Goal: Task Accomplishment & Management: Complete application form

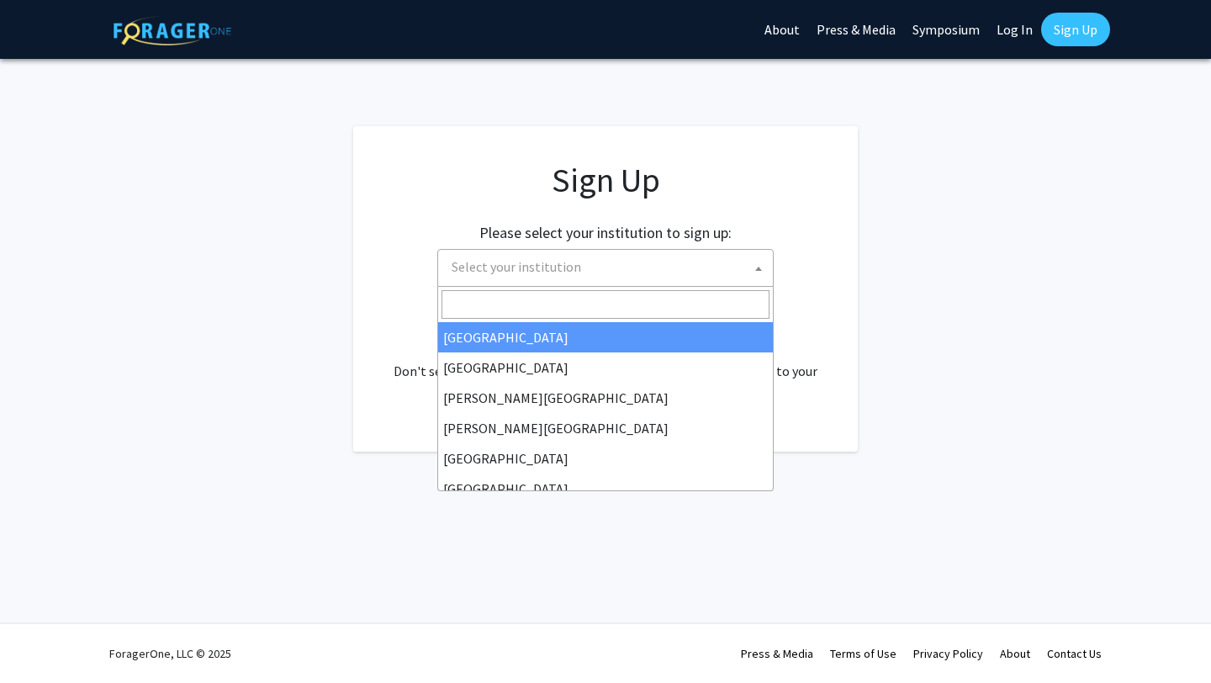
click at [699, 257] on span "Select your institution" at bounding box center [609, 267] width 328 height 34
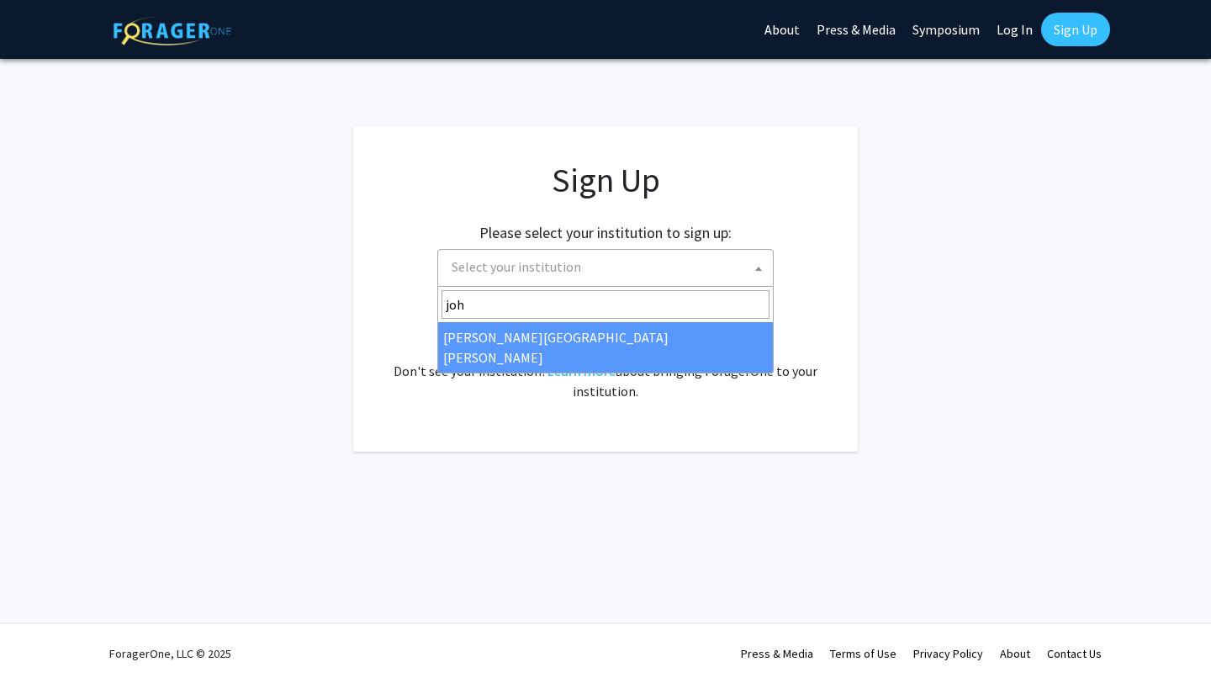
type input "joh"
select select "1"
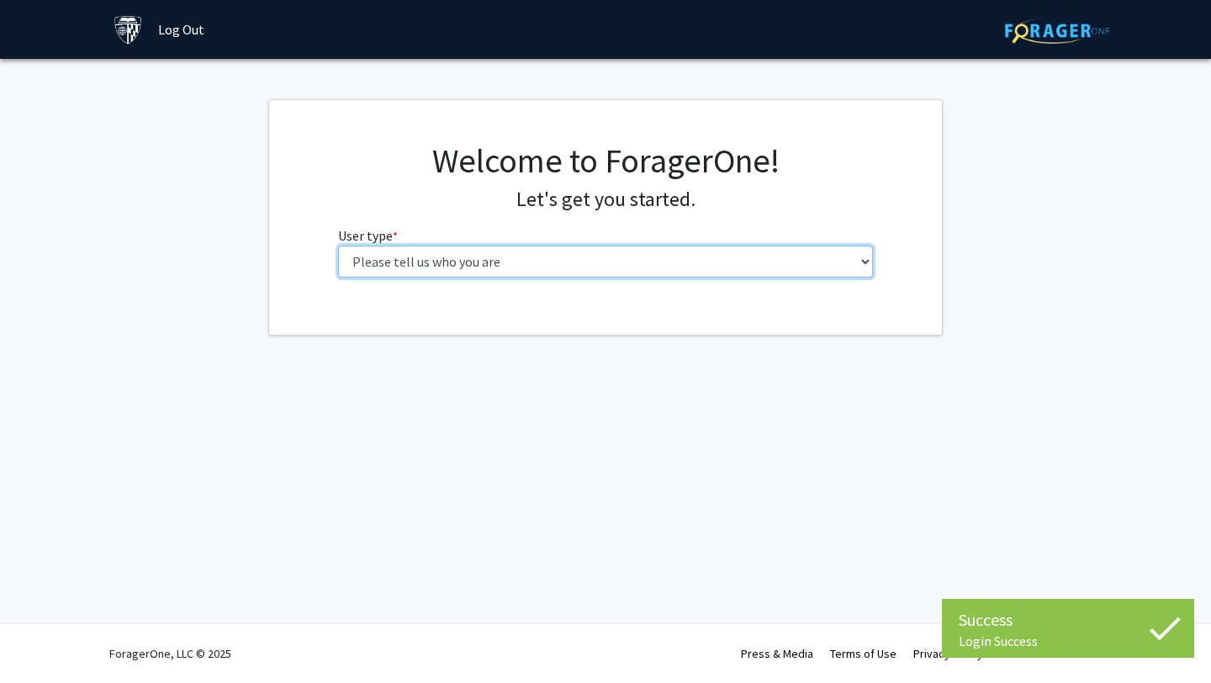
click at [636, 266] on select "Please tell us who you are Undergraduate Student Master's Student Doctoral Cand…" at bounding box center [605, 261] width 535 height 32
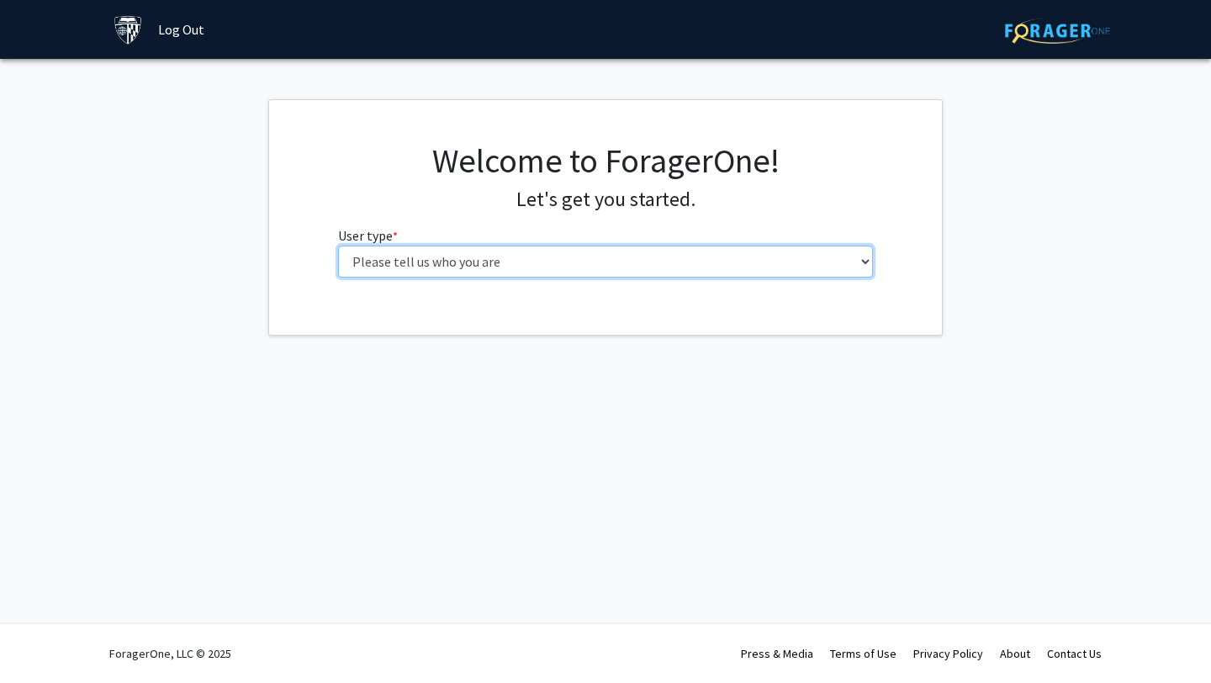
select select "1: undergrad"
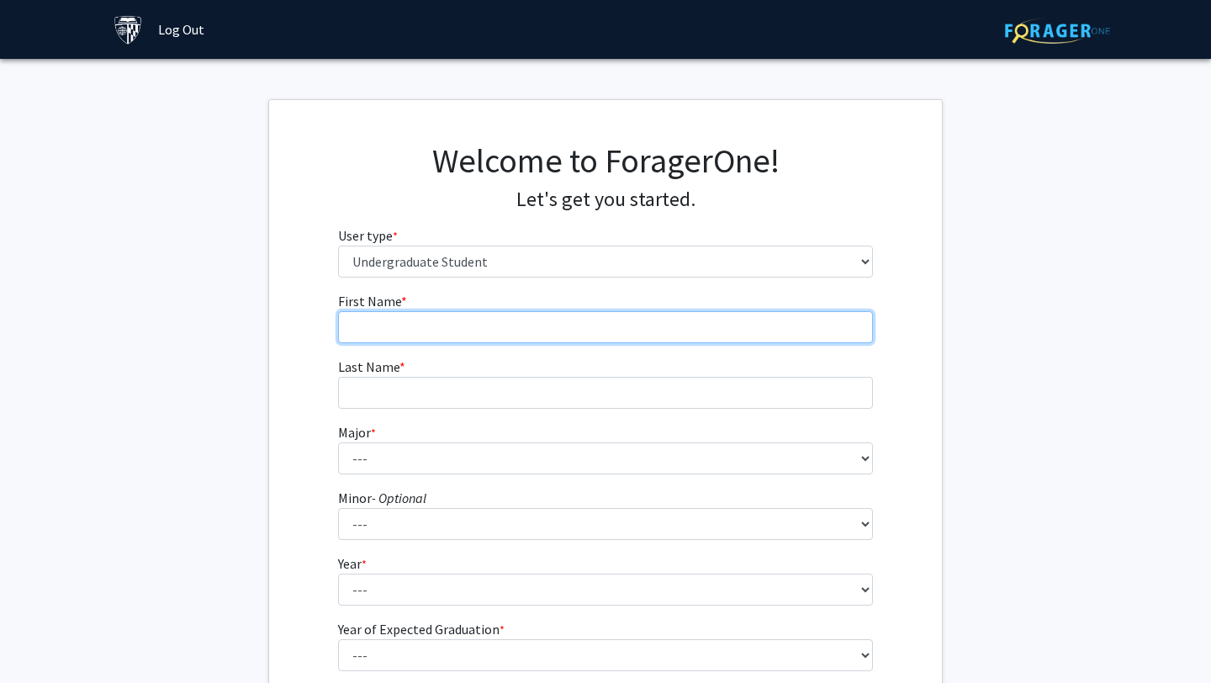
click at [600, 330] on input "First Name * required" at bounding box center [605, 327] width 535 height 32
type input "[PERSON_NAME]"
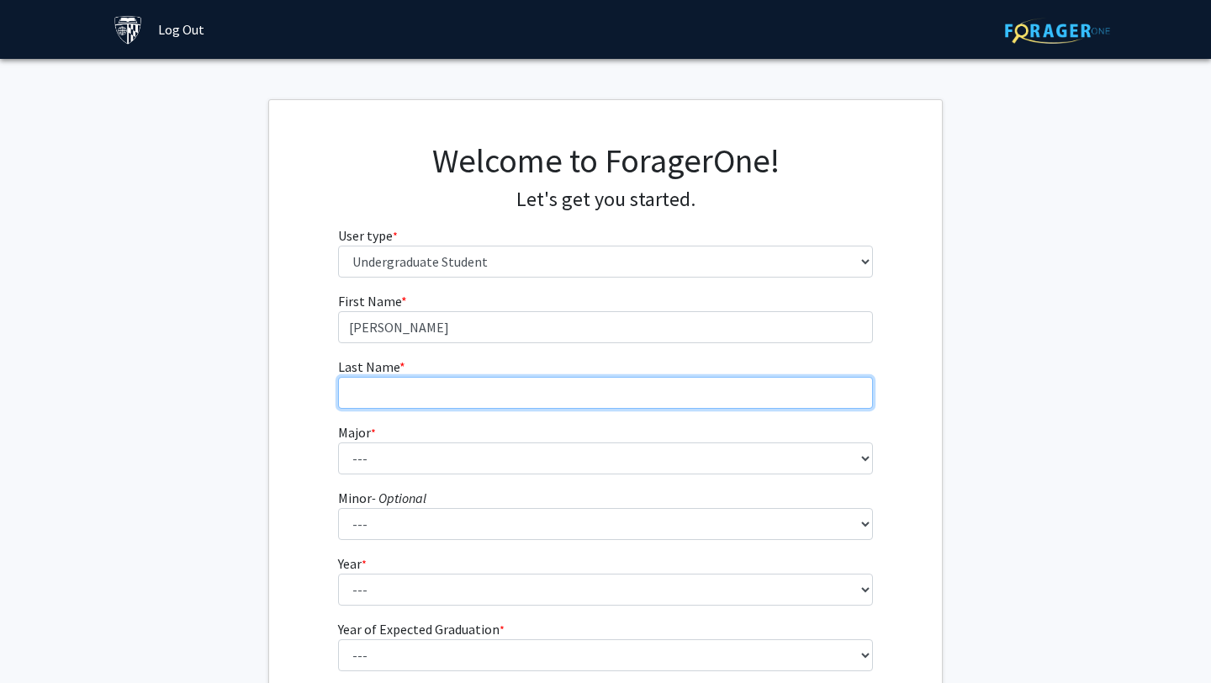
type input "Cen"
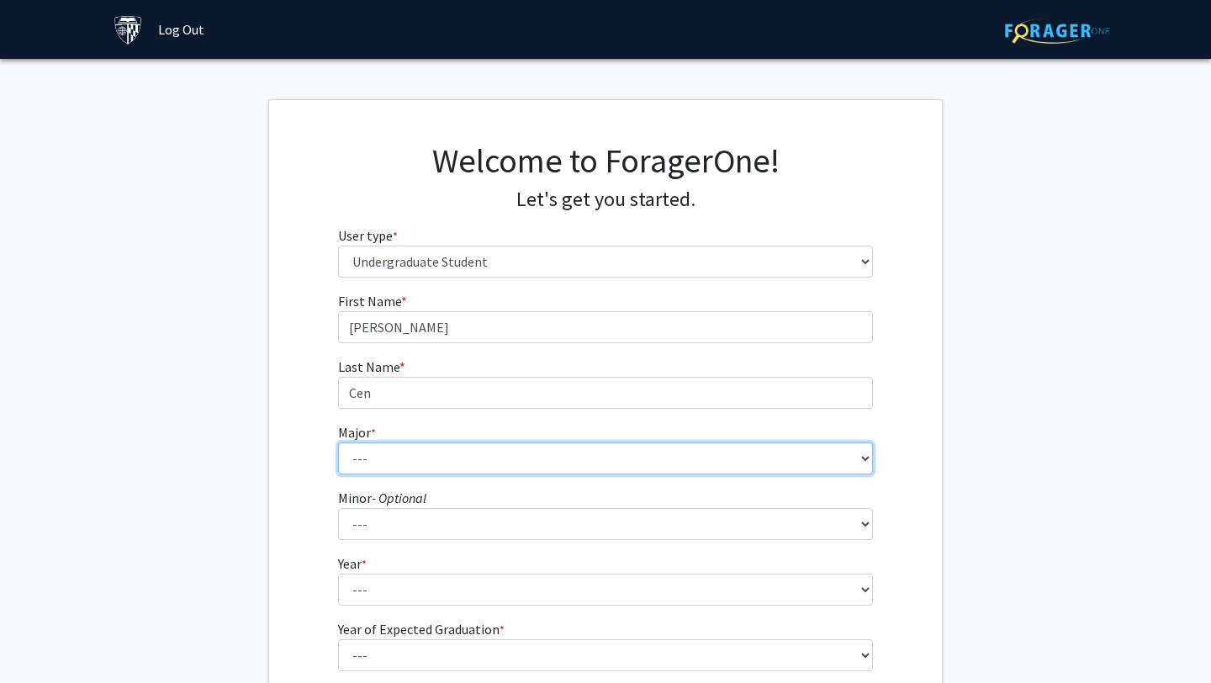
click at [482, 444] on select "--- Africana Studies Anthropology Applied Mathematics & Statistics Archaeology …" at bounding box center [605, 458] width 535 height 32
select select "39: 53"
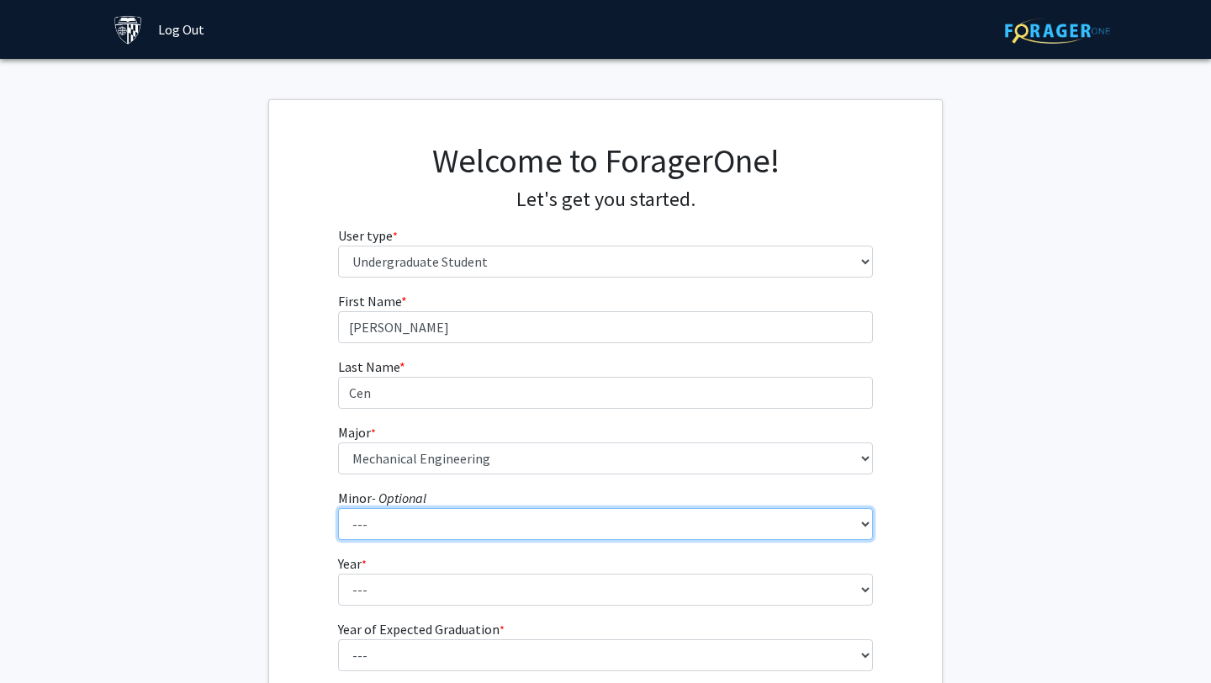
click at [449, 534] on select "--- Accounting and Financial Management Africana Studies Anthropology Applied M…" at bounding box center [605, 524] width 535 height 32
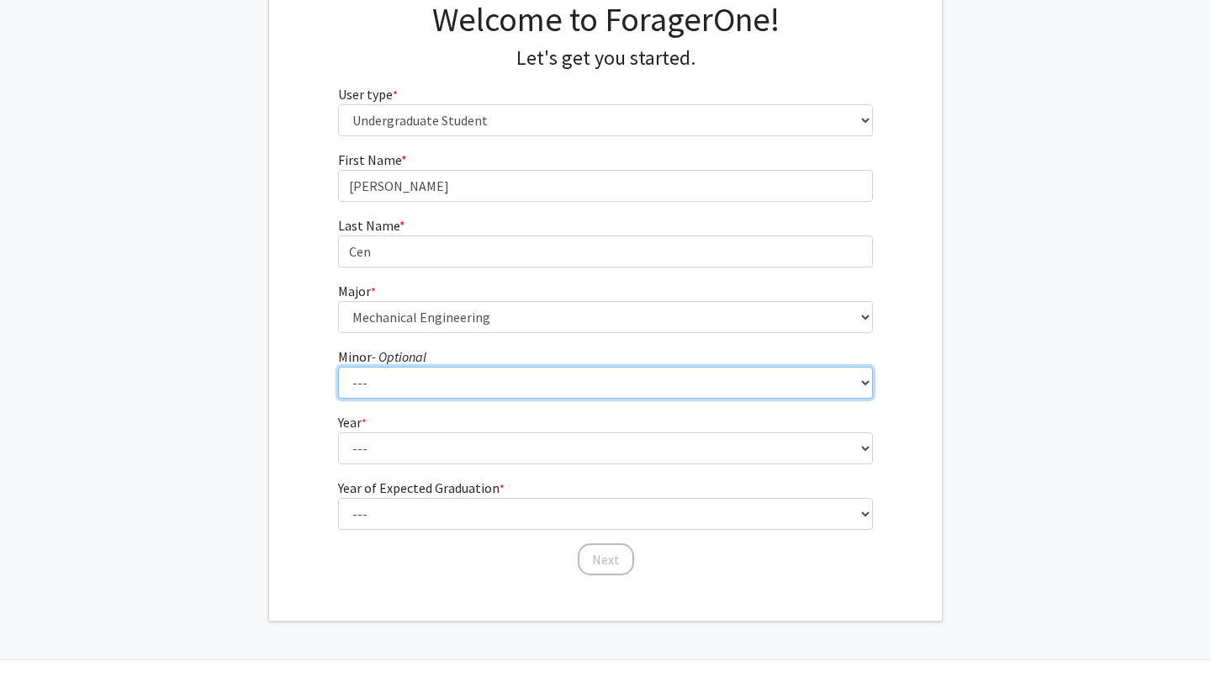
scroll to position [172, 0]
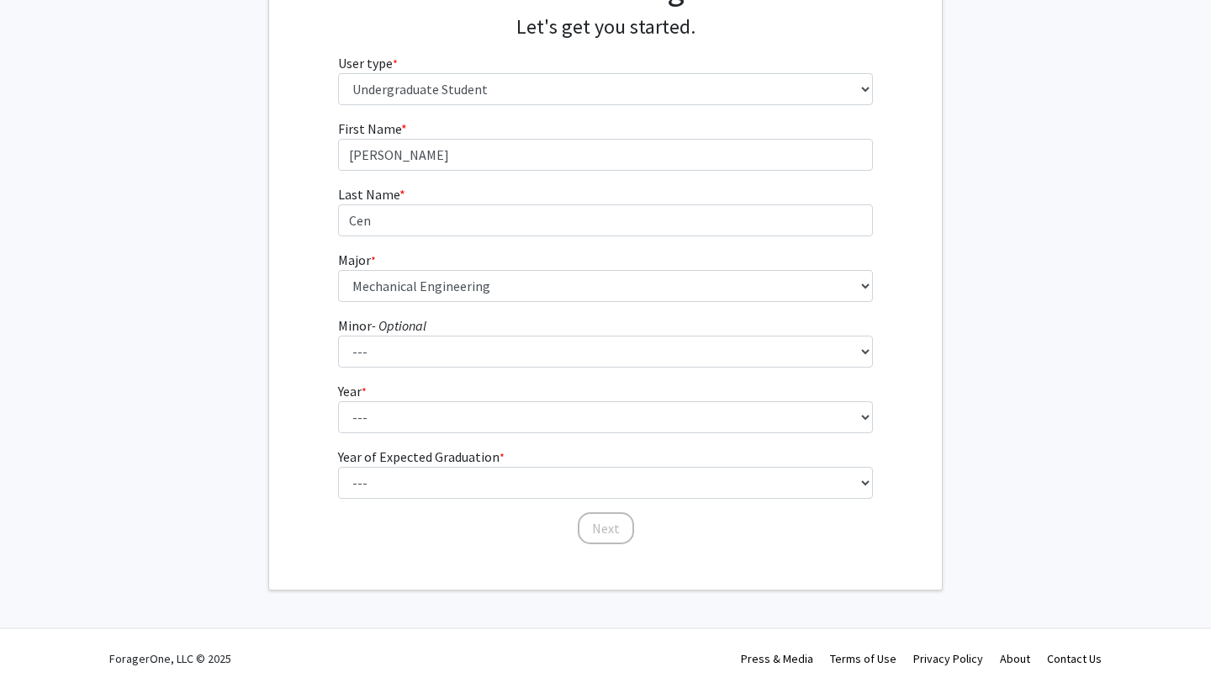
click at [382, 439] on form "First Name * required [PERSON_NAME] Last Name * required [PERSON_NAME] * requir…" at bounding box center [605, 324] width 535 height 410
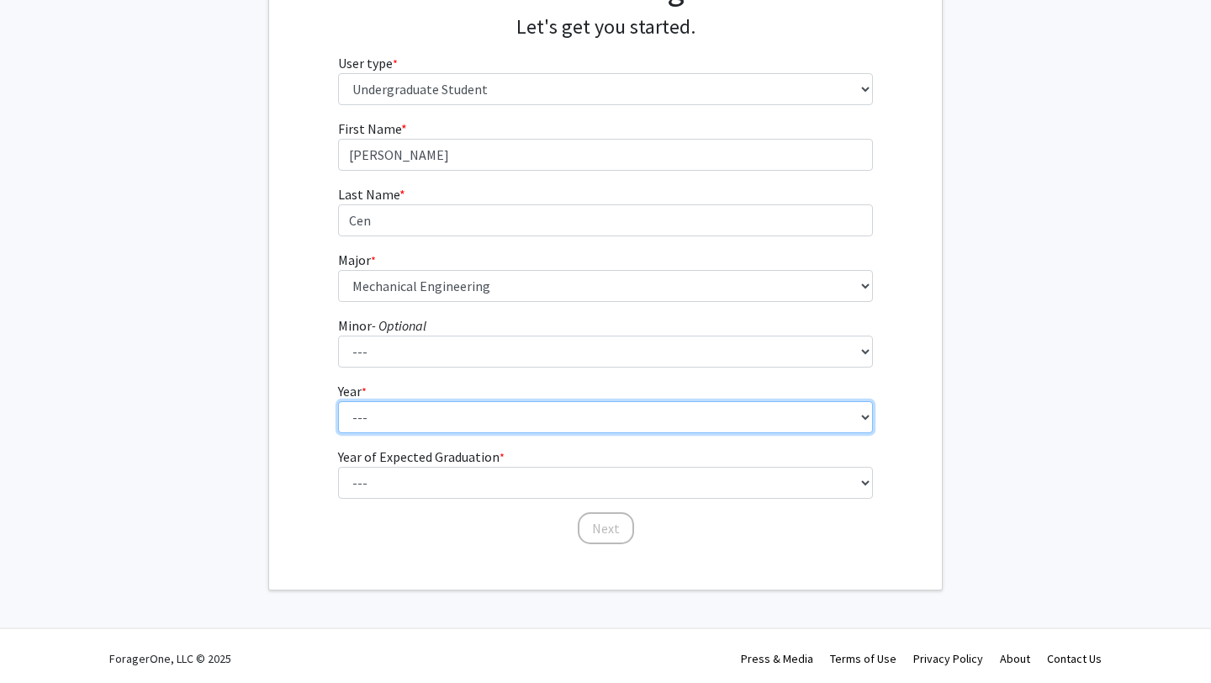
click at [379, 425] on select "--- First-year Sophomore Junior Senior Postbaccalaureate Certificate" at bounding box center [605, 417] width 535 height 32
select select "1: first-year"
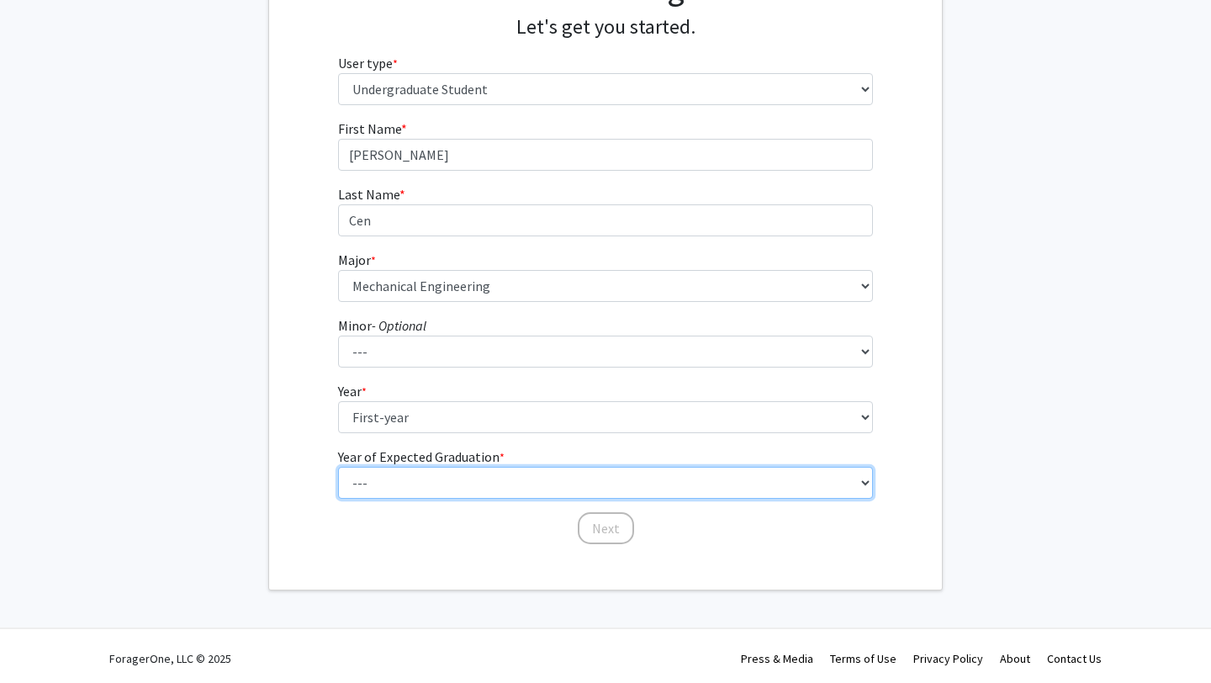
click at [396, 475] on select "--- 2025 2026 2027 2028 2029 2030 2031 2032 2033 2034" at bounding box center [605, 483] width 535 height 32
select select "5: 2029"
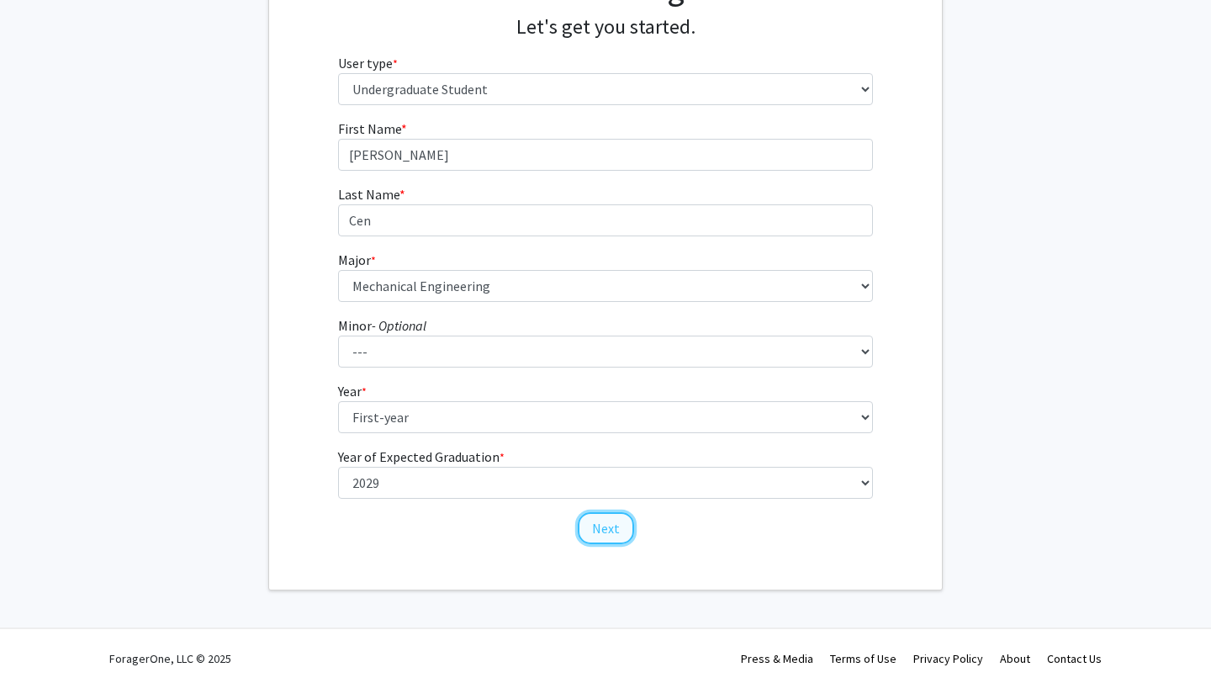
click at [594, 542] on button "Next" at bounding box center [606, 528] width 56 height 32
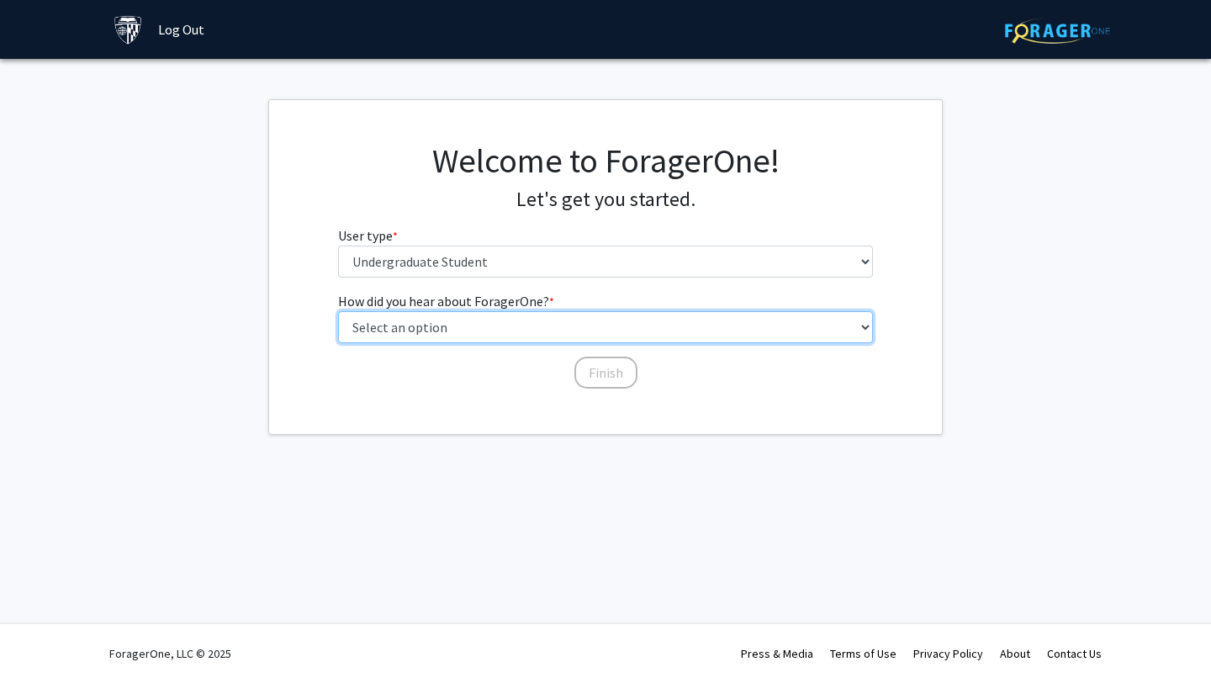
click at [506, 330] on select "Select an option Peer/student recommendation Faculty/staff recommendation Unive…" at bounding box center [605, 327] width 535 height 32
select select "3: university_website"
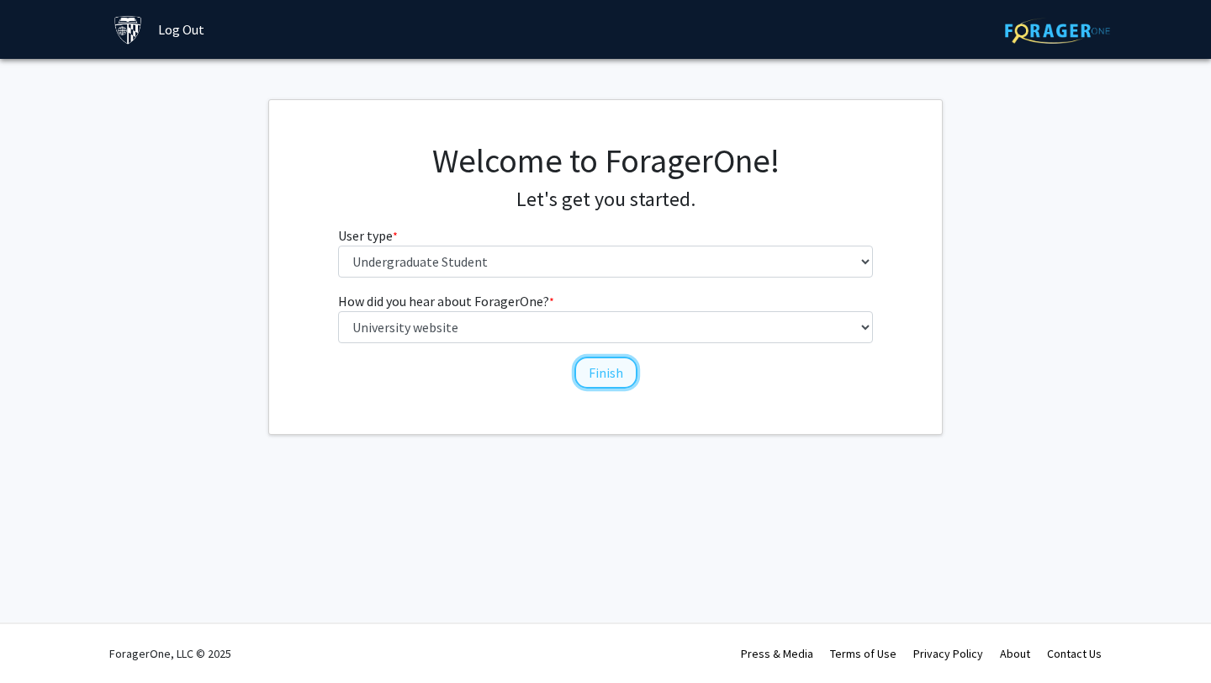
click at [586, 369] on button "Finish" at bounding box center [605, 372] width 63 height 32
